Goal: Check status: Check status

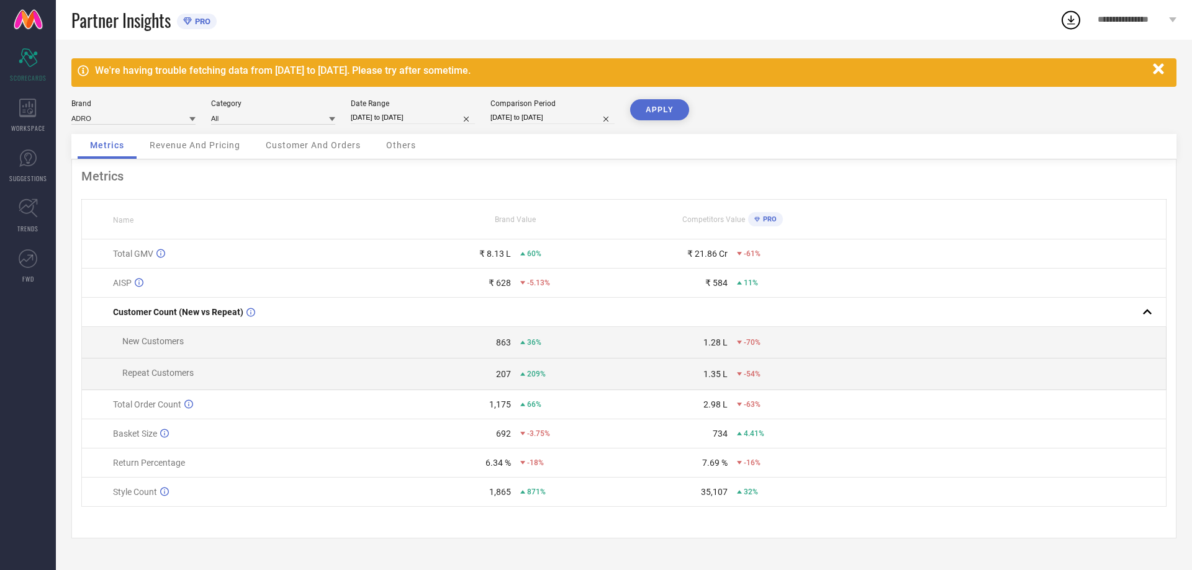
select select "7"
select select "2025"
select select "8"
select select "2025"
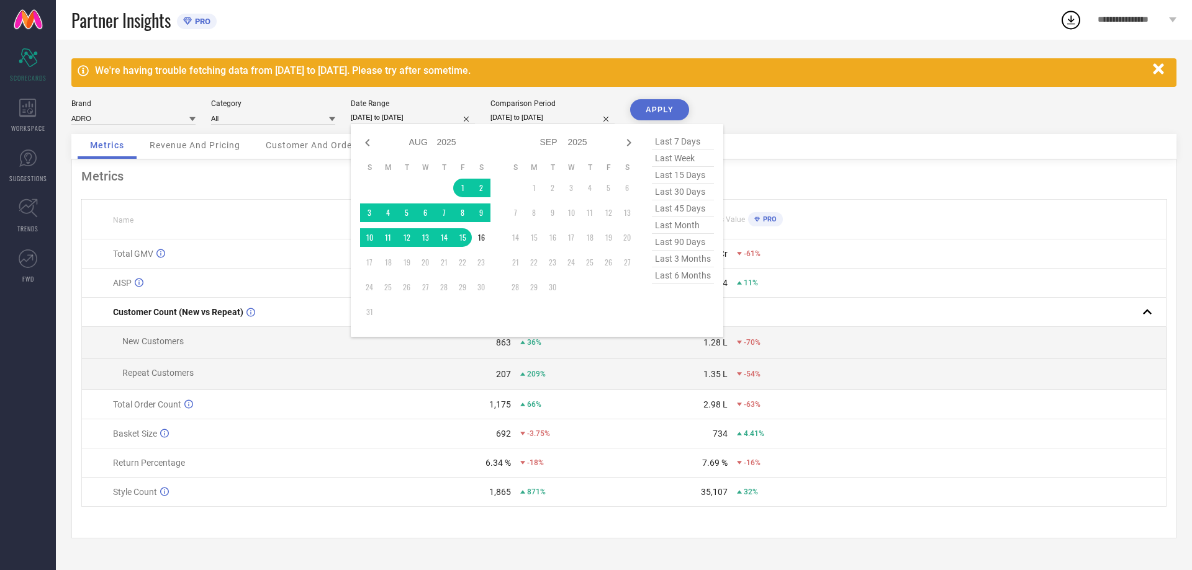
click at [385, 115] on input "[DATE] to [DATE]" at bounding box center [413, 117] width 124 height 13
click at [464, 186] on td "1" at bounding box center [462, 188] width 19 height 19
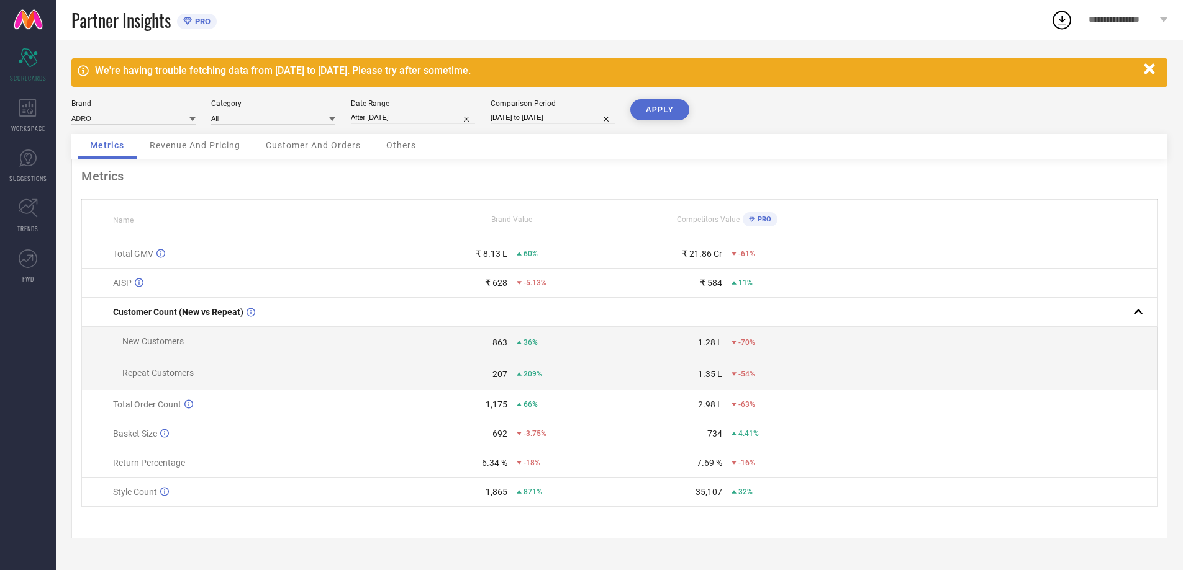
type input "[DATE] to [DATE]"
click at [664, 107] on button "APPLY" at bounding box center [659, 109] width 59 height 21
click at [428, 118] on input "[DATE] to [DATE]" at bounding box center [413, 117] width 124 height 13
select select "7"
select select "2025"
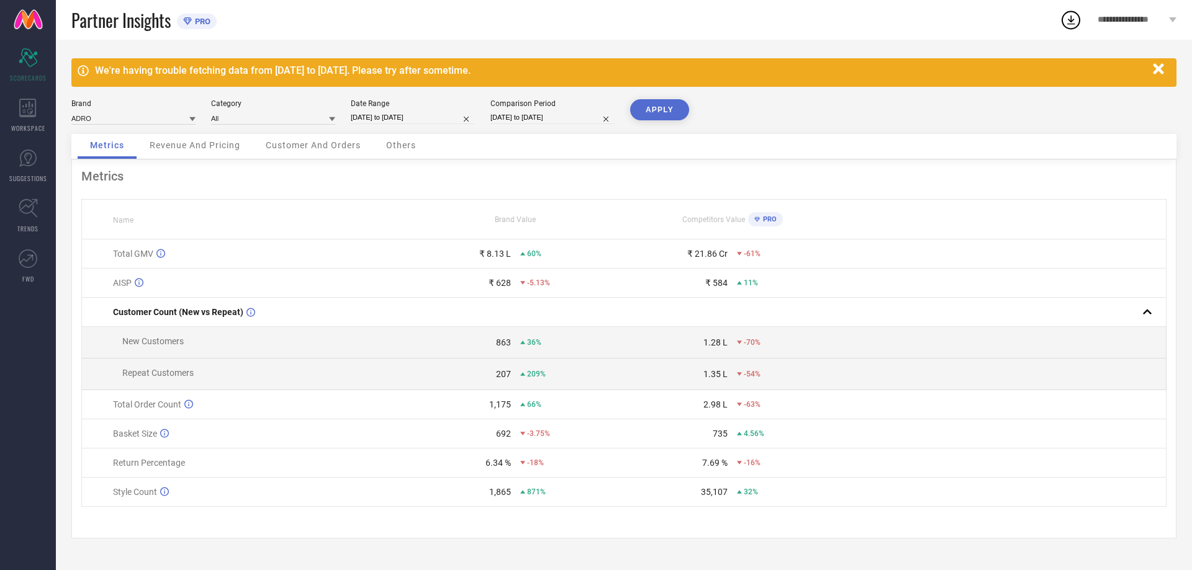
select select "8"
select select "2025"
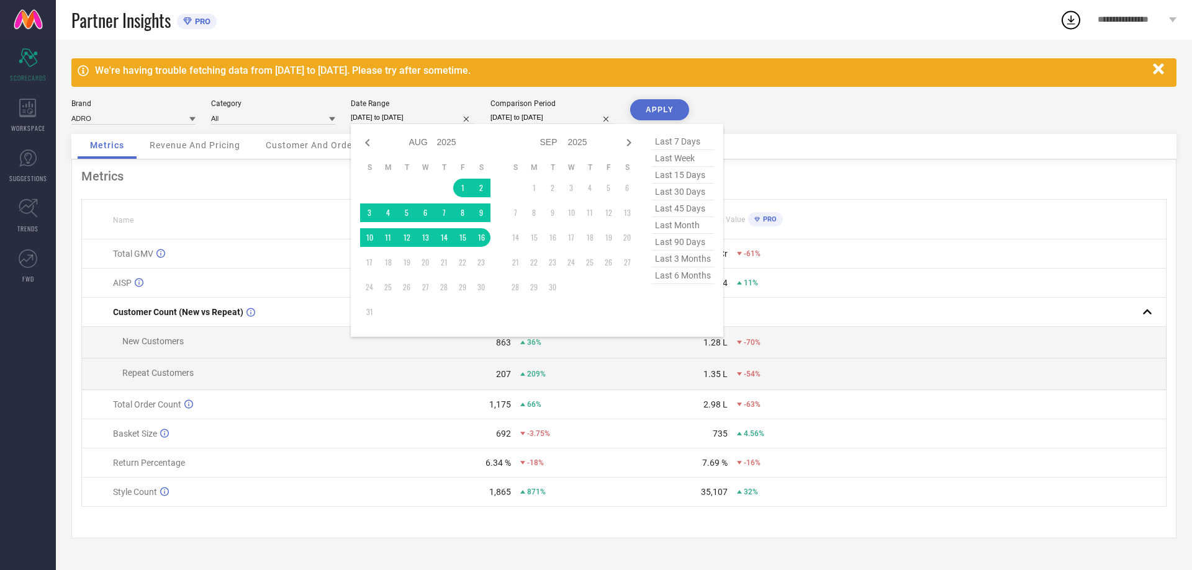
click at [1158, 70] on icon "button" at bounding box center [1158, 68] width 11 height 11
